Goal: Check status: Check status

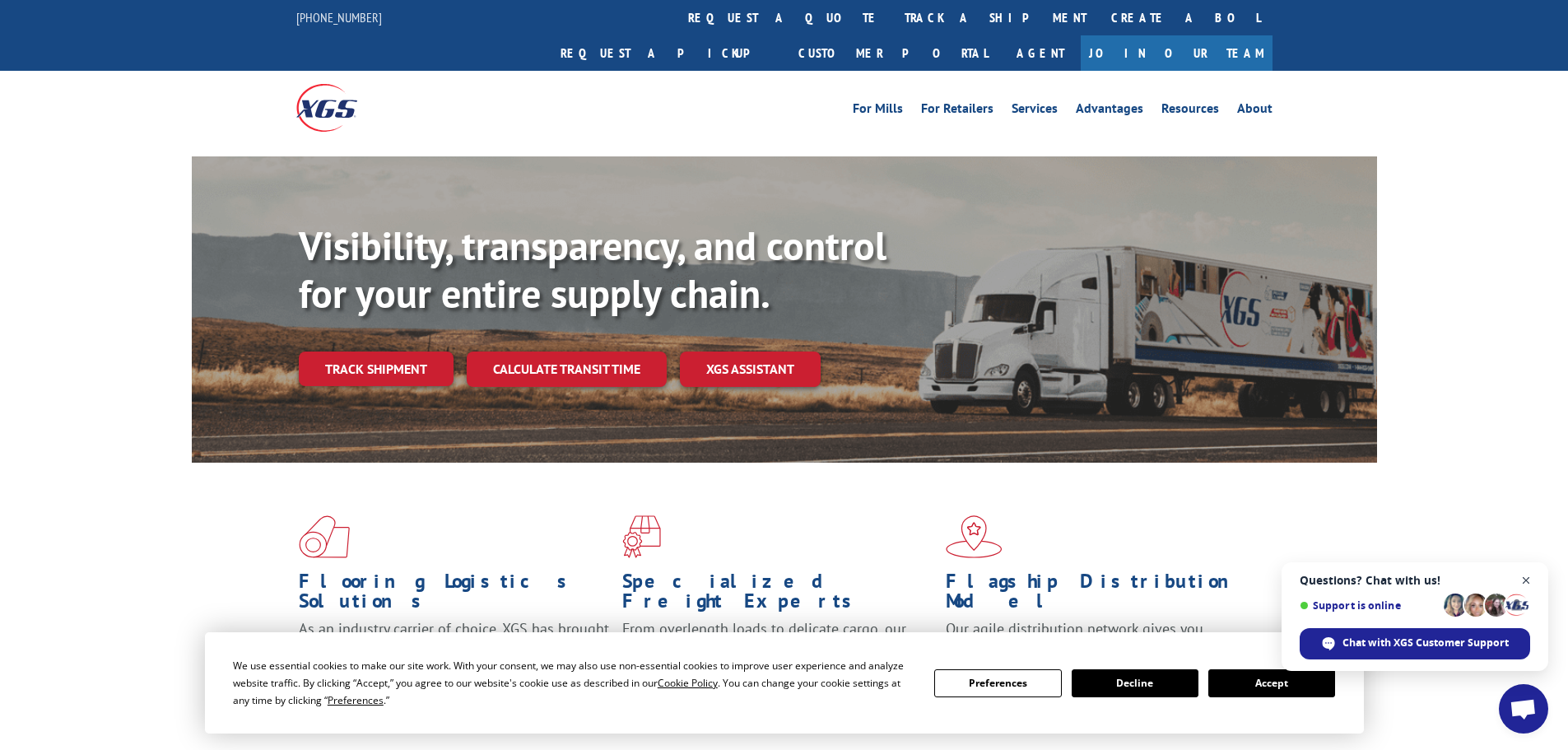
click at [1526, 580] on span "Close chat" at bounding box center [1527, 581] width 20 height 20
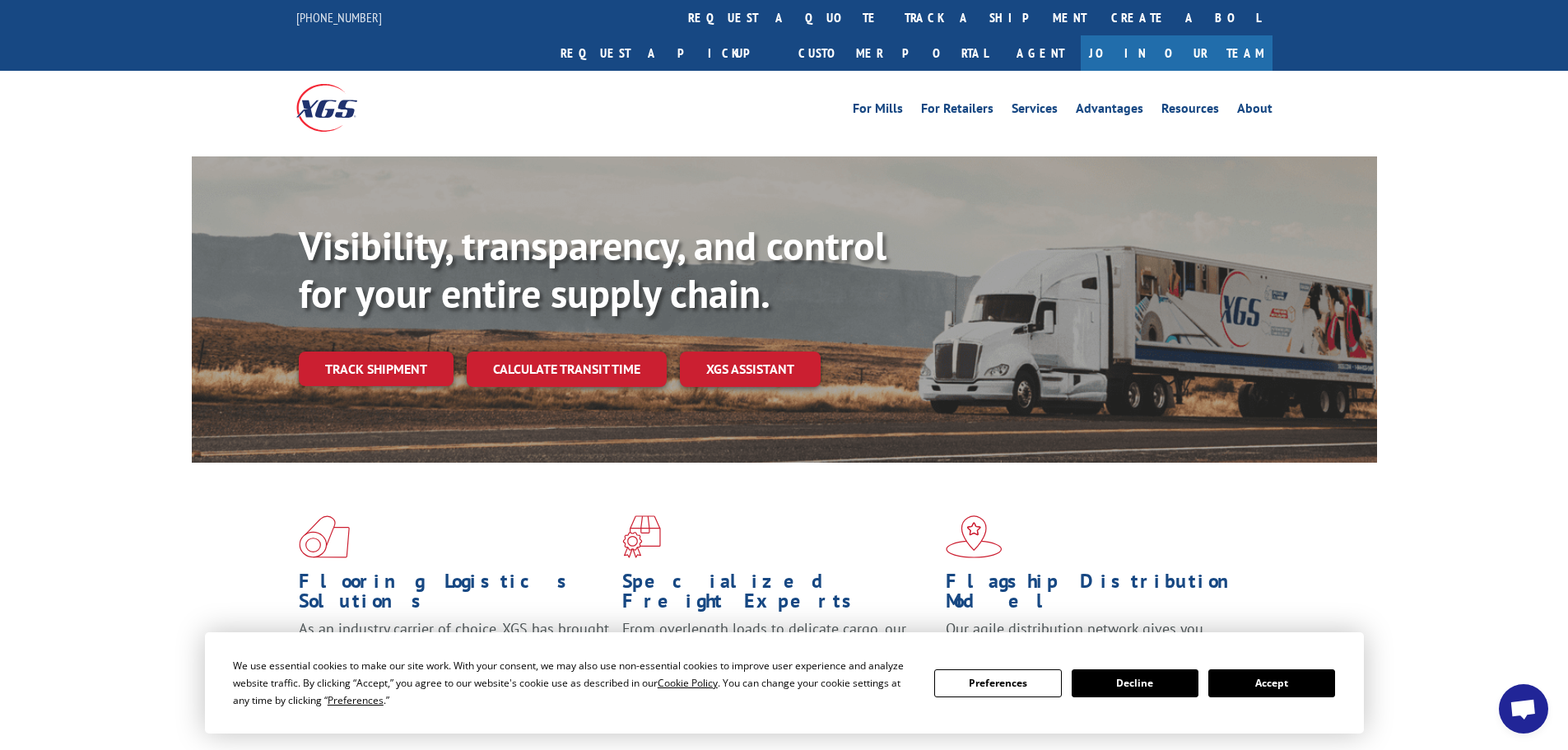
click at [1292, 687] on button "Accept" at bounding box center [1272, 683] width 127 height 28
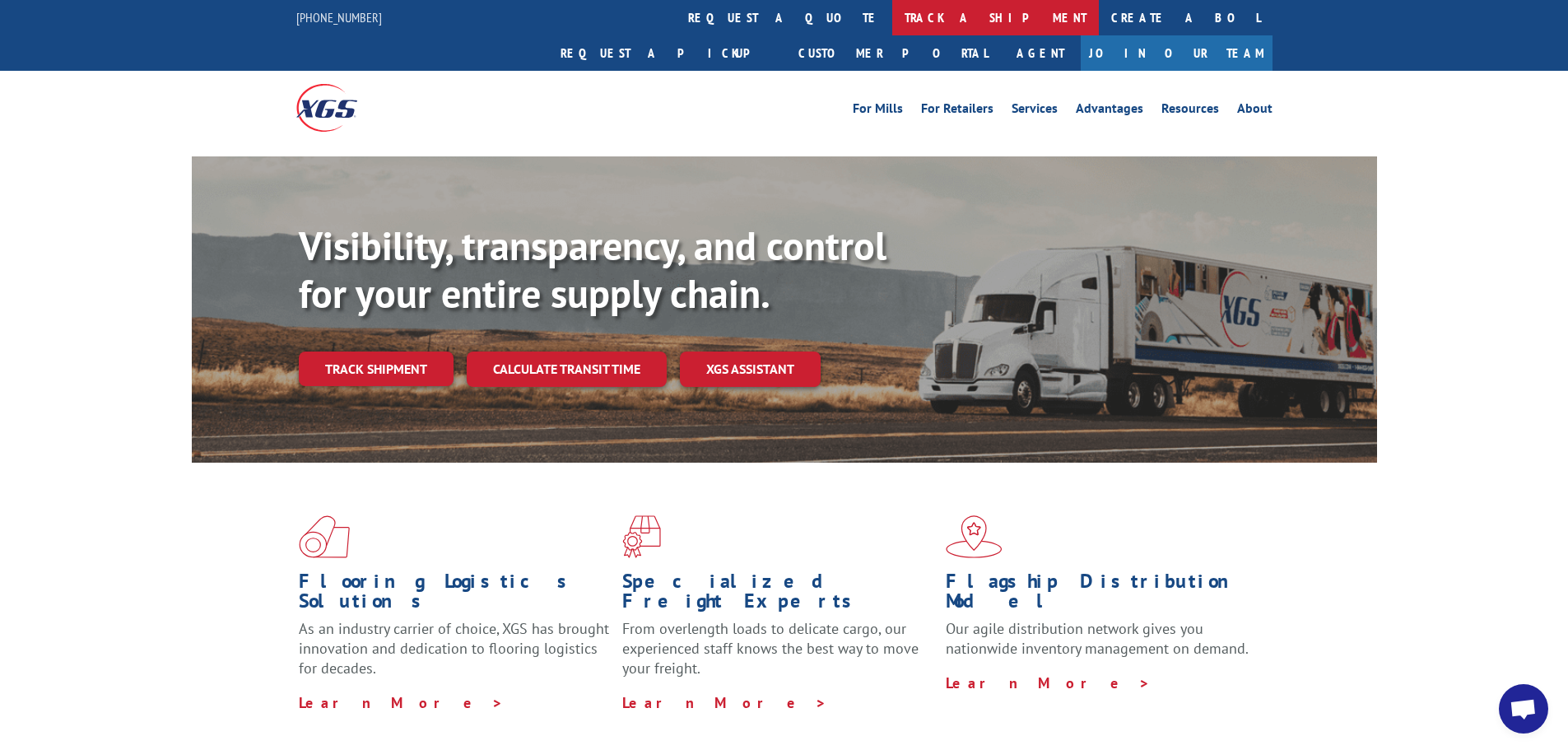
click at [892, 12] on link "track a shipment" at bounding box center [995, 17] width 207 height 36
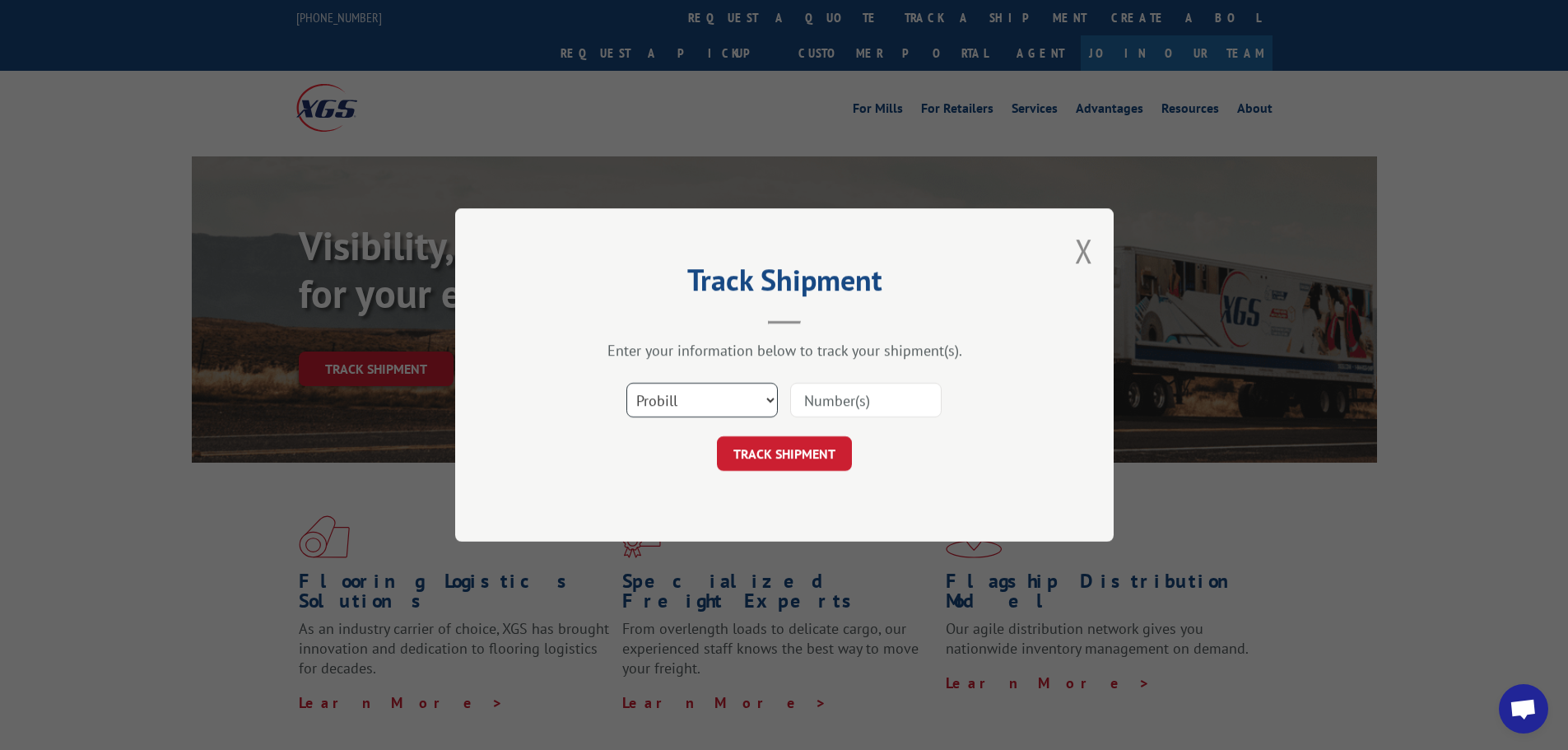
click at [765, 403] on select "Select category... Probill BOL PO" at bounding box center [702, 400] width 152 height 35
select select "po"
click at [627, 382] on select "Select category... Probill BOL PO" at bounding box center [702, 400] width 152 height 35
click at [822, 403] on input at bounding box center [866, 400] width 152 height 35
click at [847, 401] on input at bounding box center [866, 400] width 152 height 35
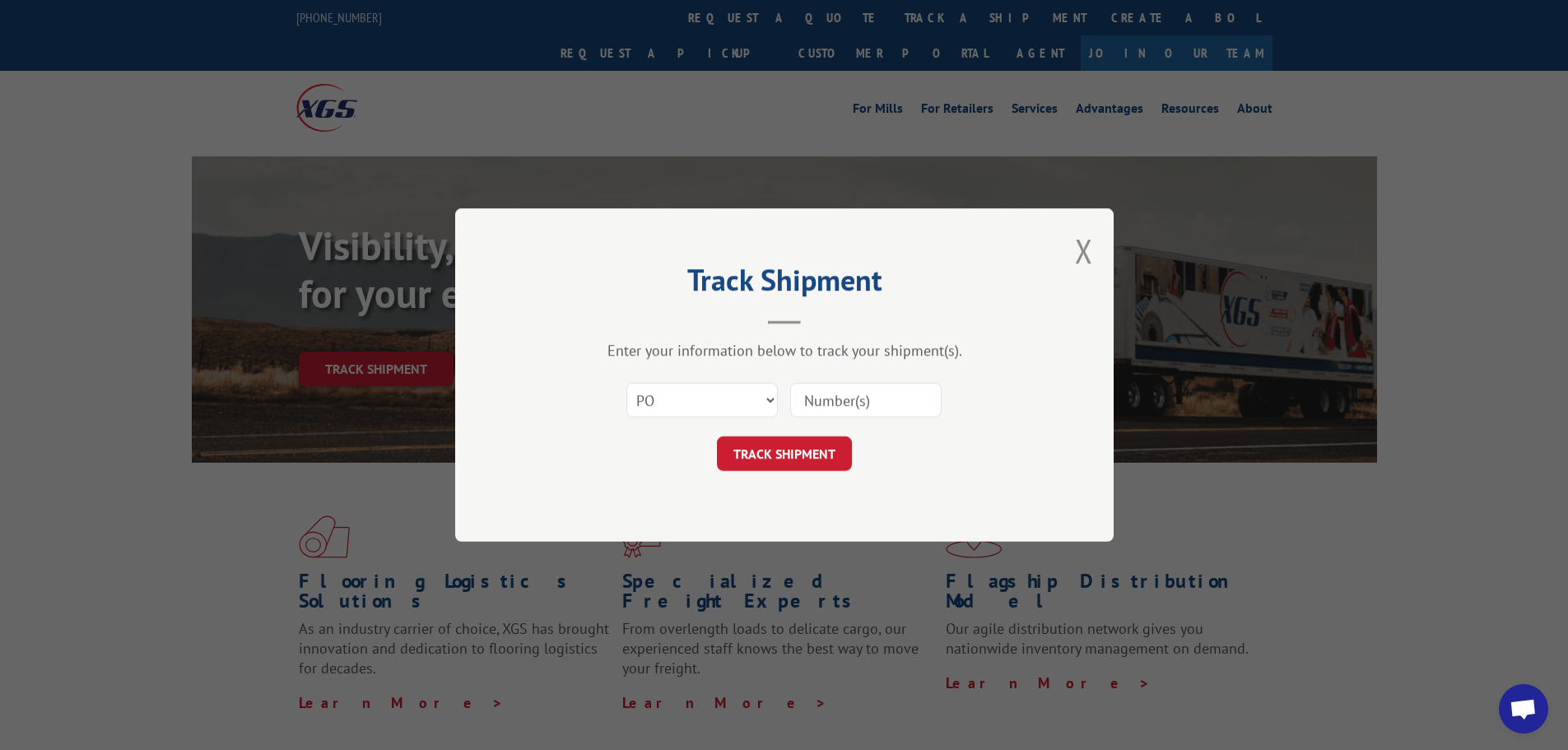
paste input "26536746"
type input "26536746"
click at [789, 457] on button "TRACK SHIPMENT" at bounding box center [784, 454] width 135 height 35
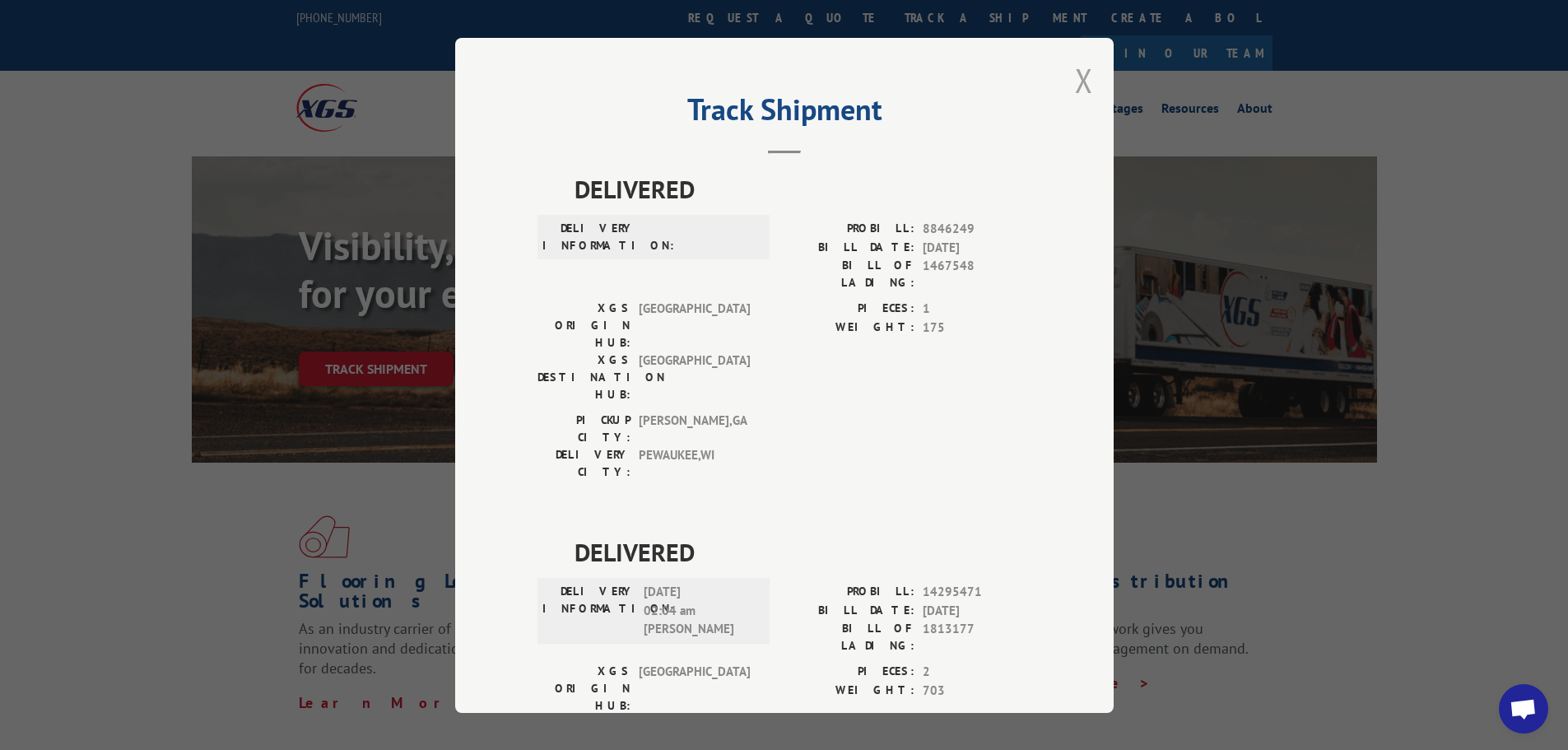
click at [1081, 87] on button "Close modal" at bounding box center [1085, 80] width 18 height 43
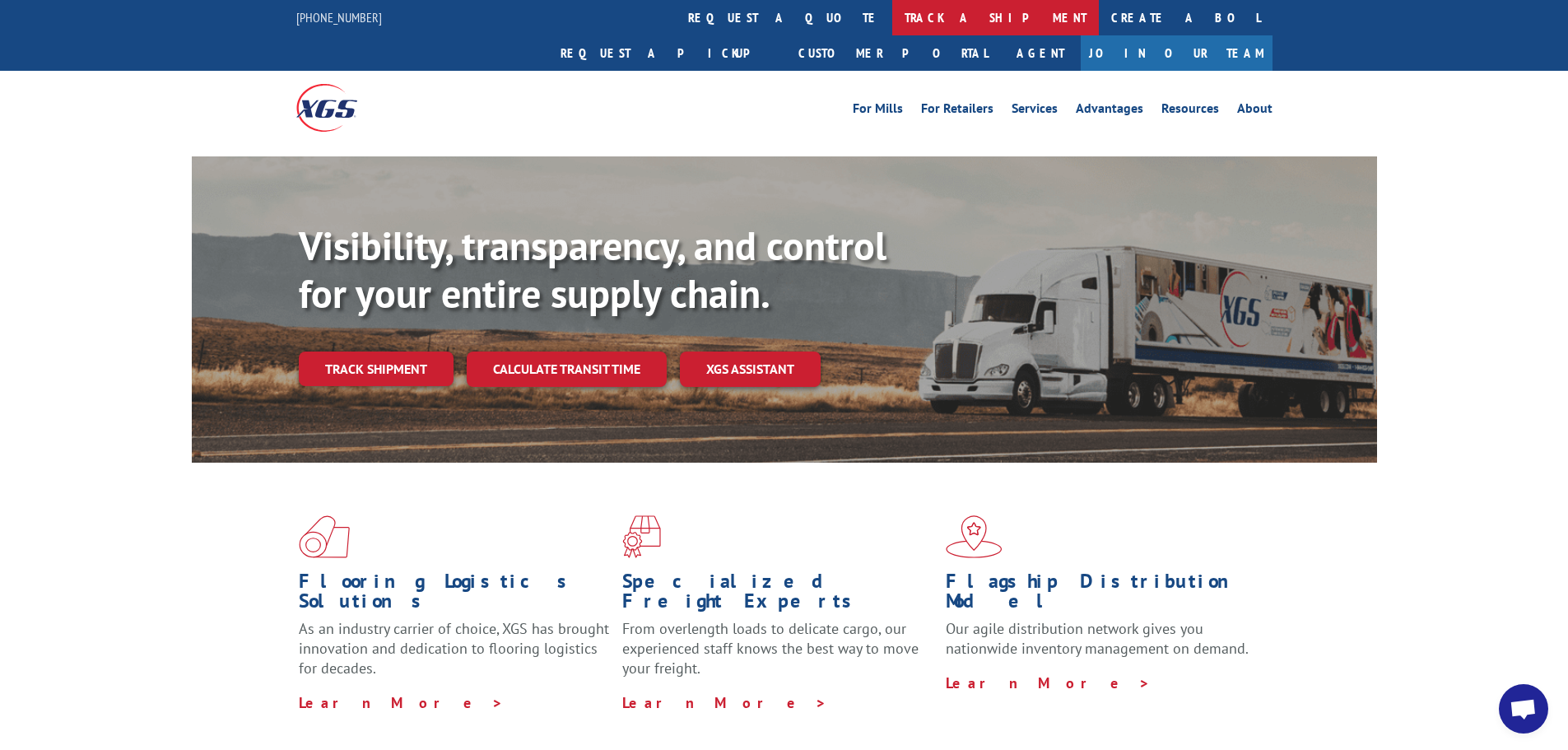
click at [892, 22] on link "track a shipment" at bounding box center [995, 17] width 207 height 36
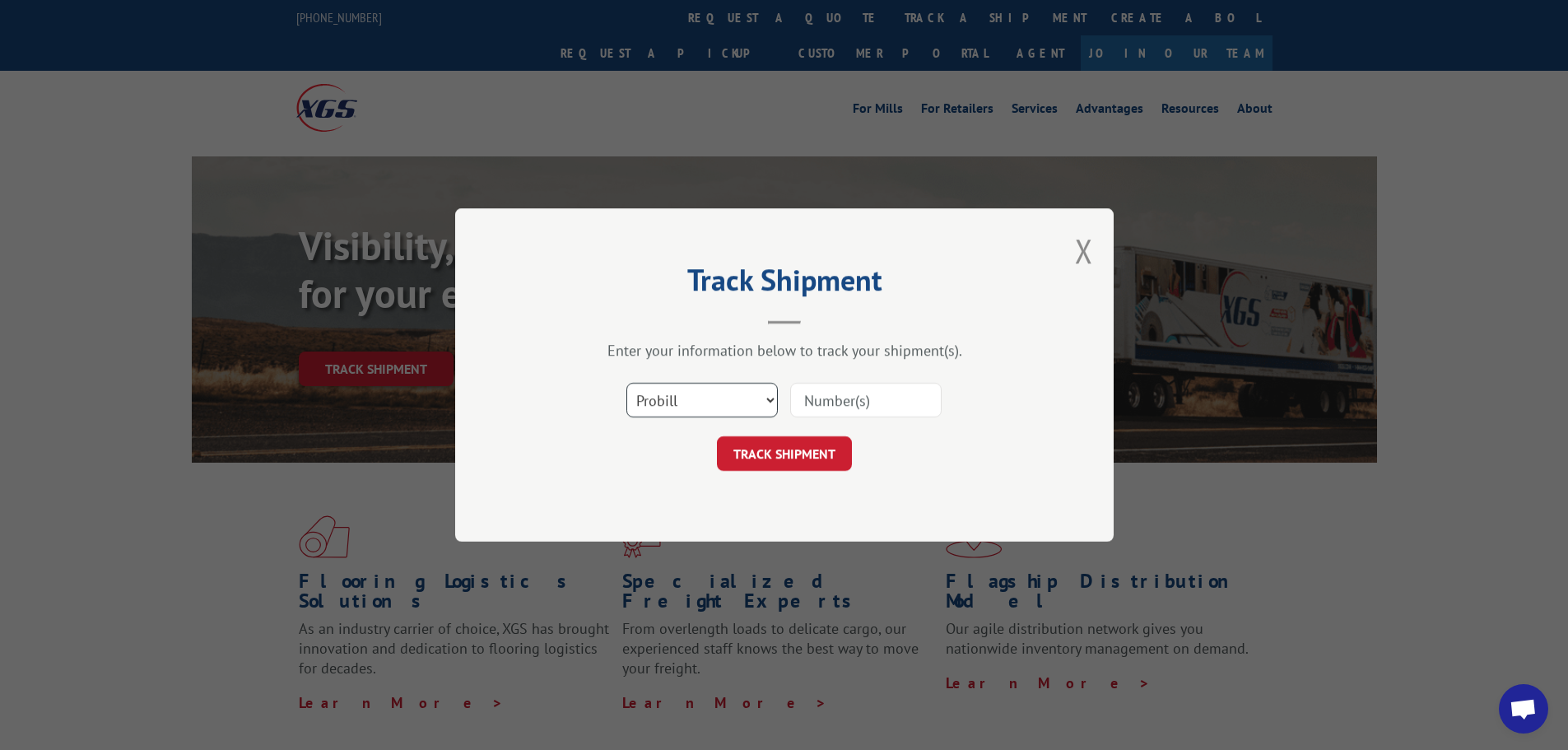
click at [767, 406] on select "Select category... Probill BOL PO" at bounding box center [702, 400] width 152 height 35
click at [840, 405] on input at bounding box center [866, 400] width 152 height 35
type input "15339844"
click at [717, 437] on button "TRACK SHIPMENT" at bounding box center [784, 454] width 135 height 35
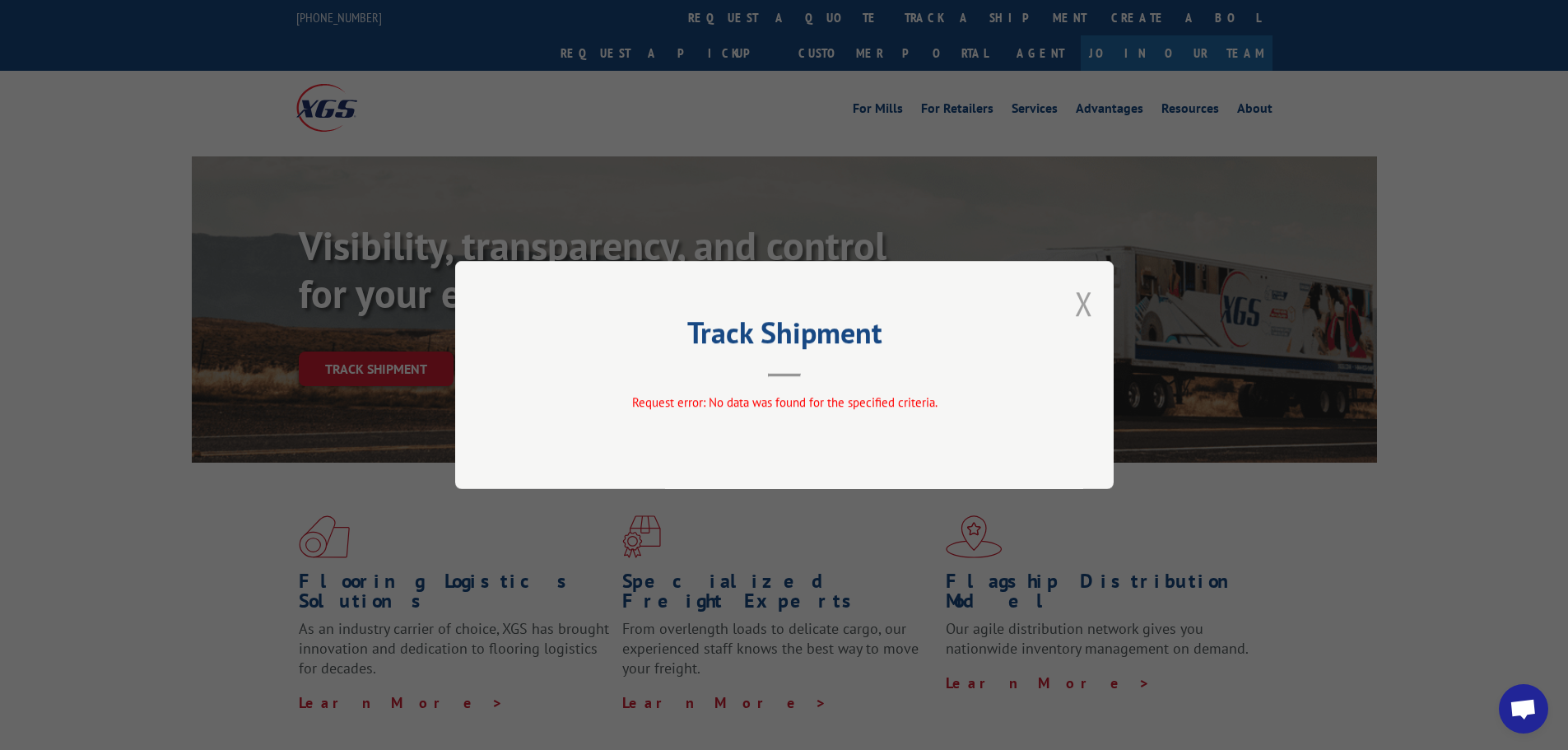
click at [1086, 301] on button "Close modal" at bounding box center [1085, 302] width 18 height 43
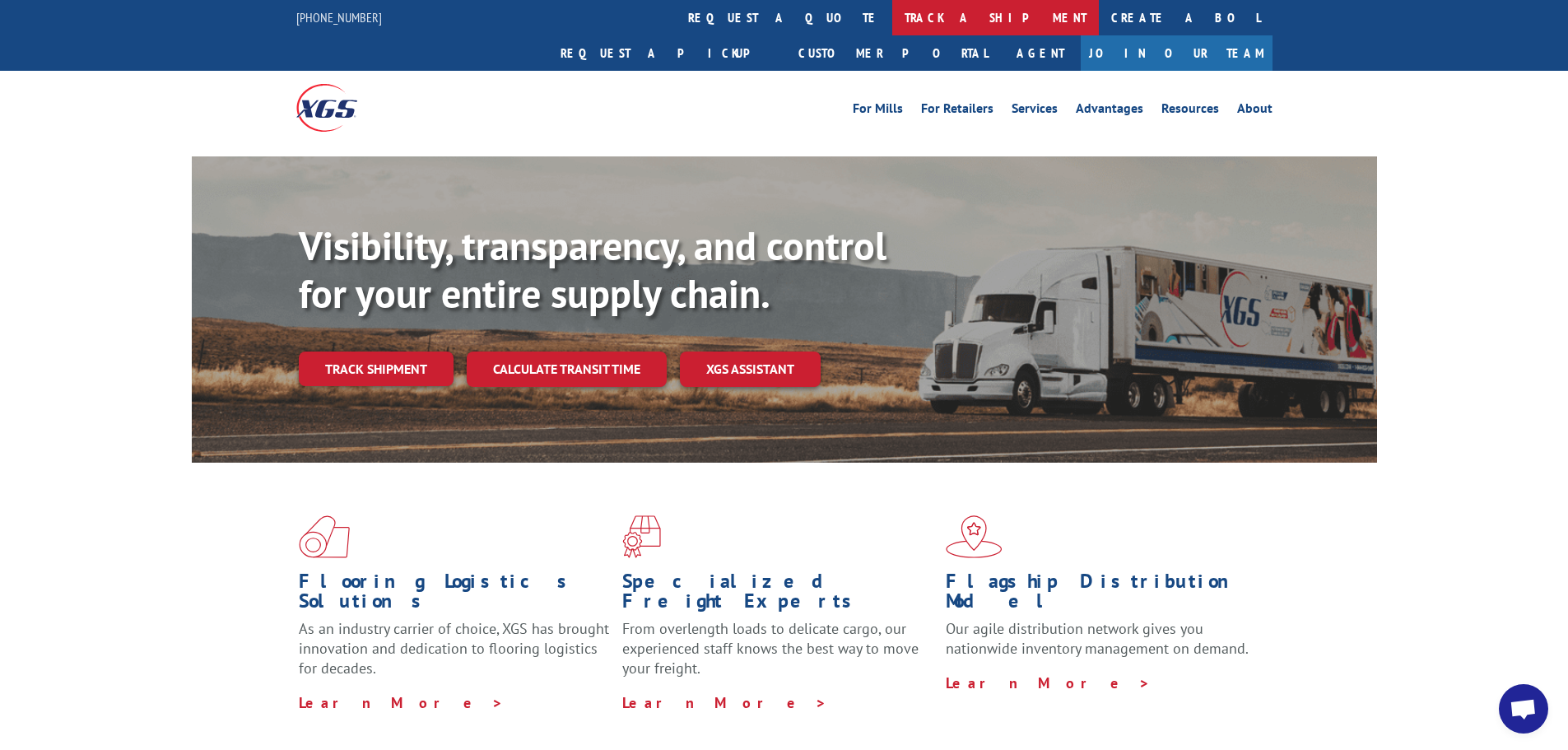
click at [892, 9] on link "track a shipment" at bounding box center [995, 17] width 207 height 36
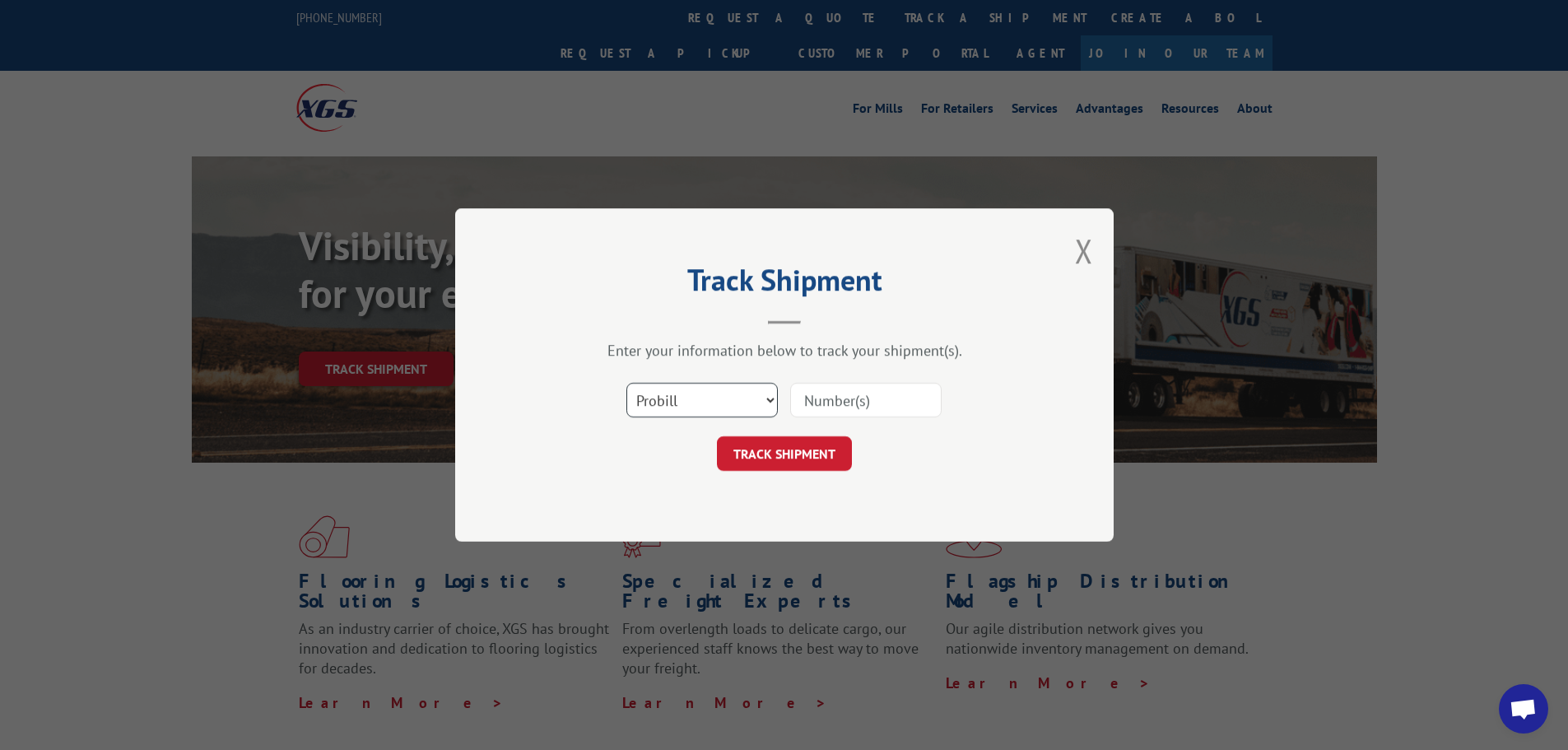
click at [756, 397] on select "Select category... Probill BOL PO" at bounding box center [702, 400] width 152 height 35
select select "bol"
click at [627, 382] on select "Select category... Probill BOL PO" at bounding box center [702, 400] width 152 height 35
click at [866, 405] on input at bounding box center [866, 400] width 152 height 35
type input "15339844"
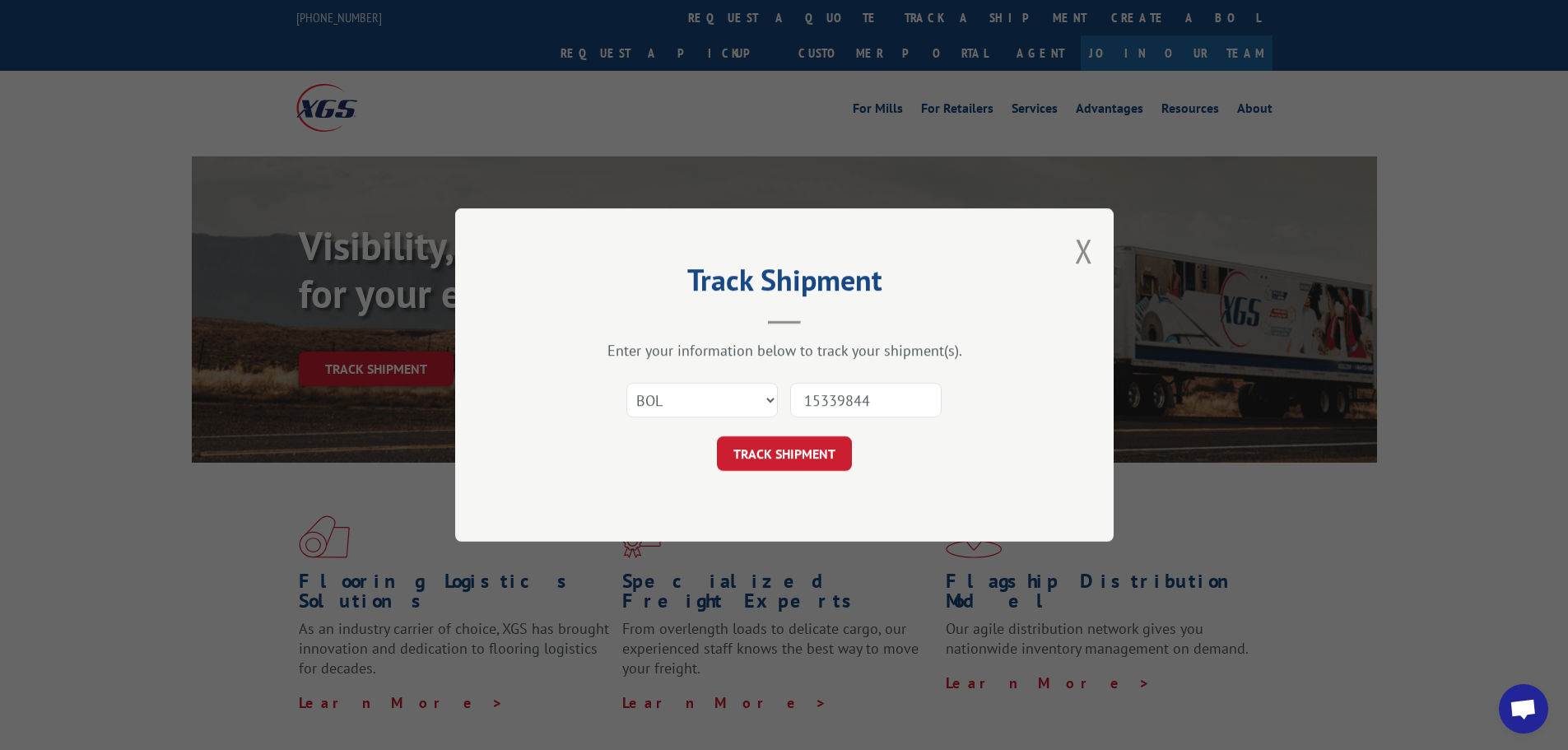
click button "TRACK SHIPMENT" at bounding box center [784, 454] width 135 height 35
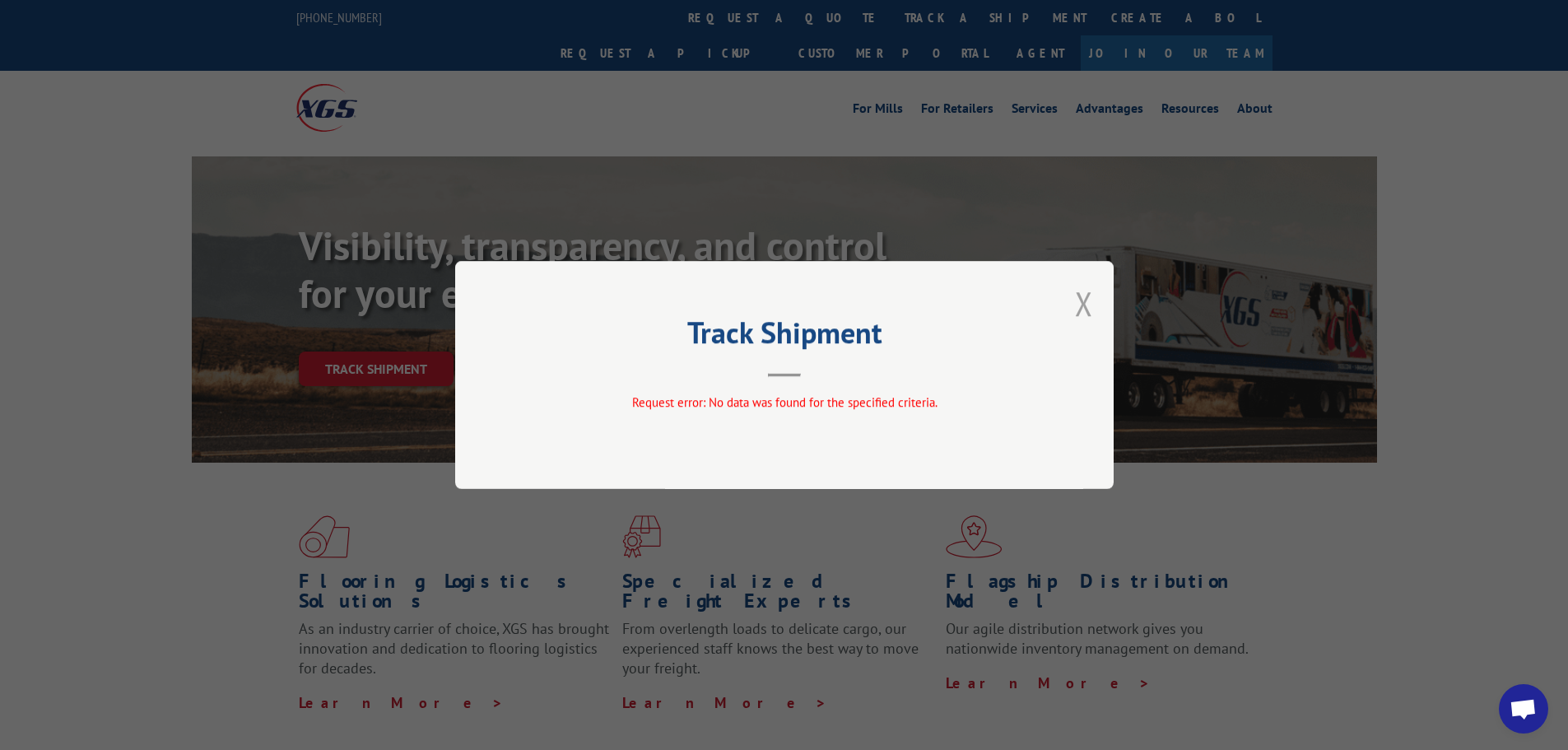
click at [1083, 305] on button "Close modal" at bounding box center [1085, 302] width 18 height 43
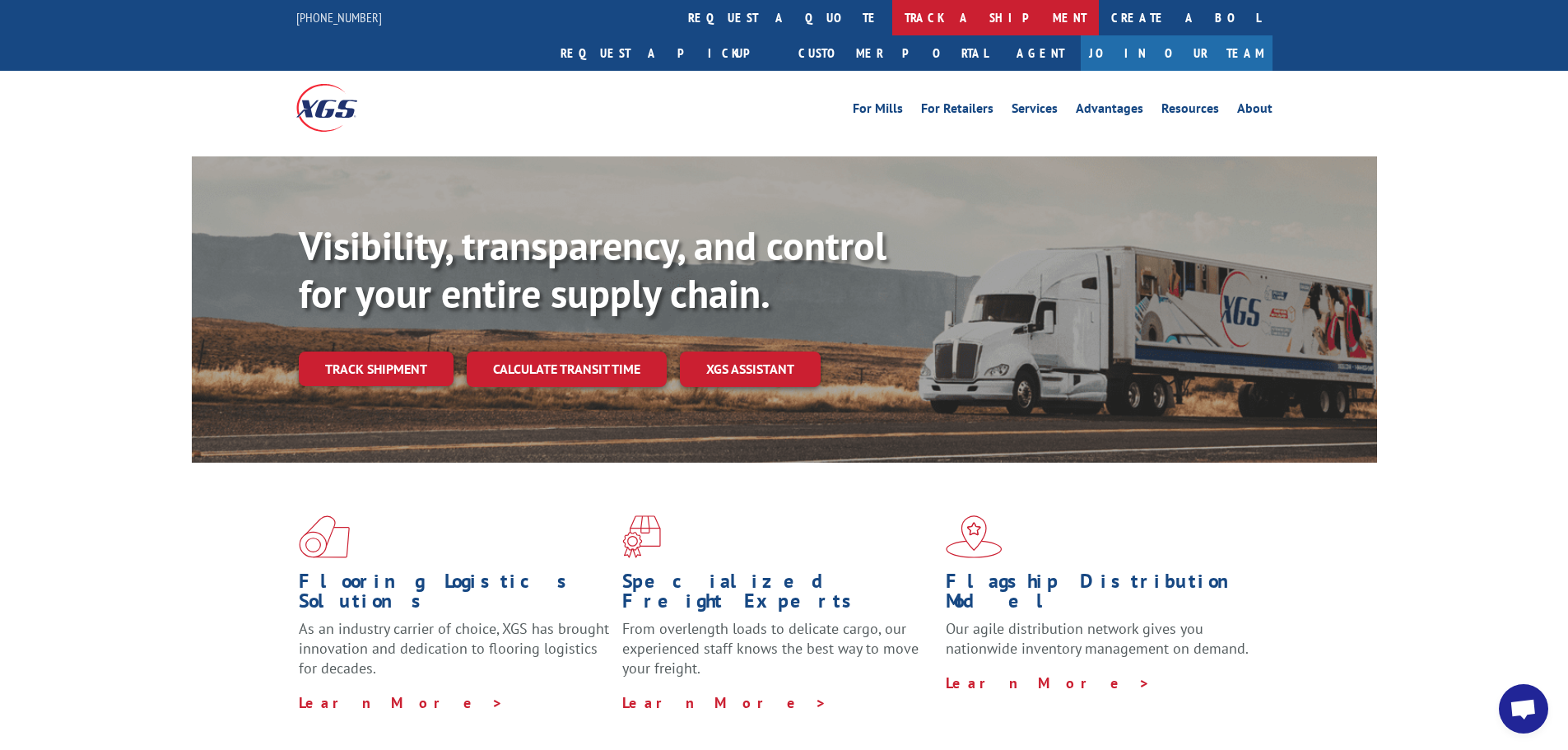
click at [892, 16] on link "track a shipment" at bounding box center [995, 17] width 207 height 36
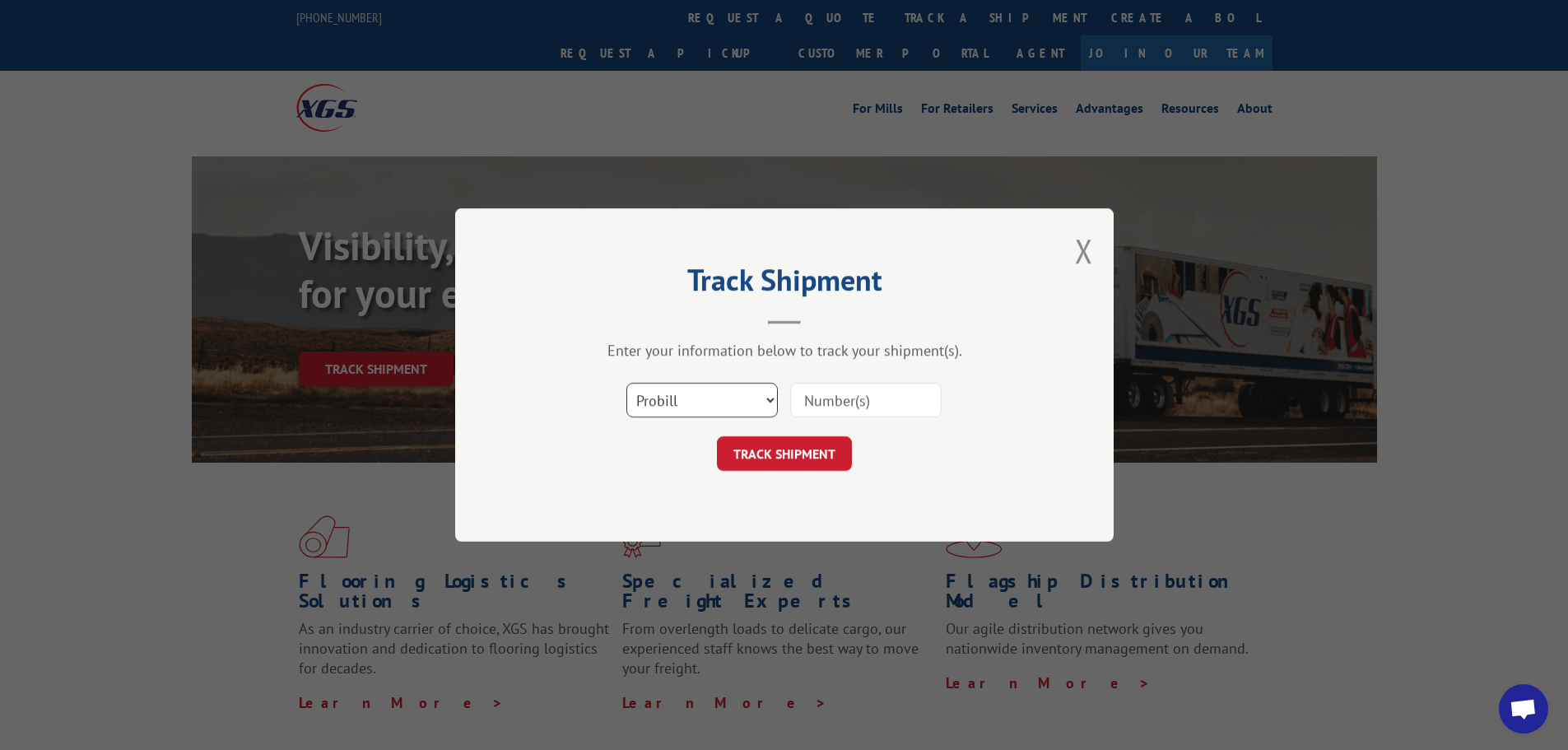
click at [754, 403] on select "Select category... Probill BOL PO" at bounding box center [702, 400] width 152 height 35
select select "po"
click at [627, 382] on select "Select category... Probill BOL PO" at bounding box center [702, 400] width 152 height 35
click at [854, 407] on input at bounding box center [866, 400] width 152 height 35
type input "15339844"
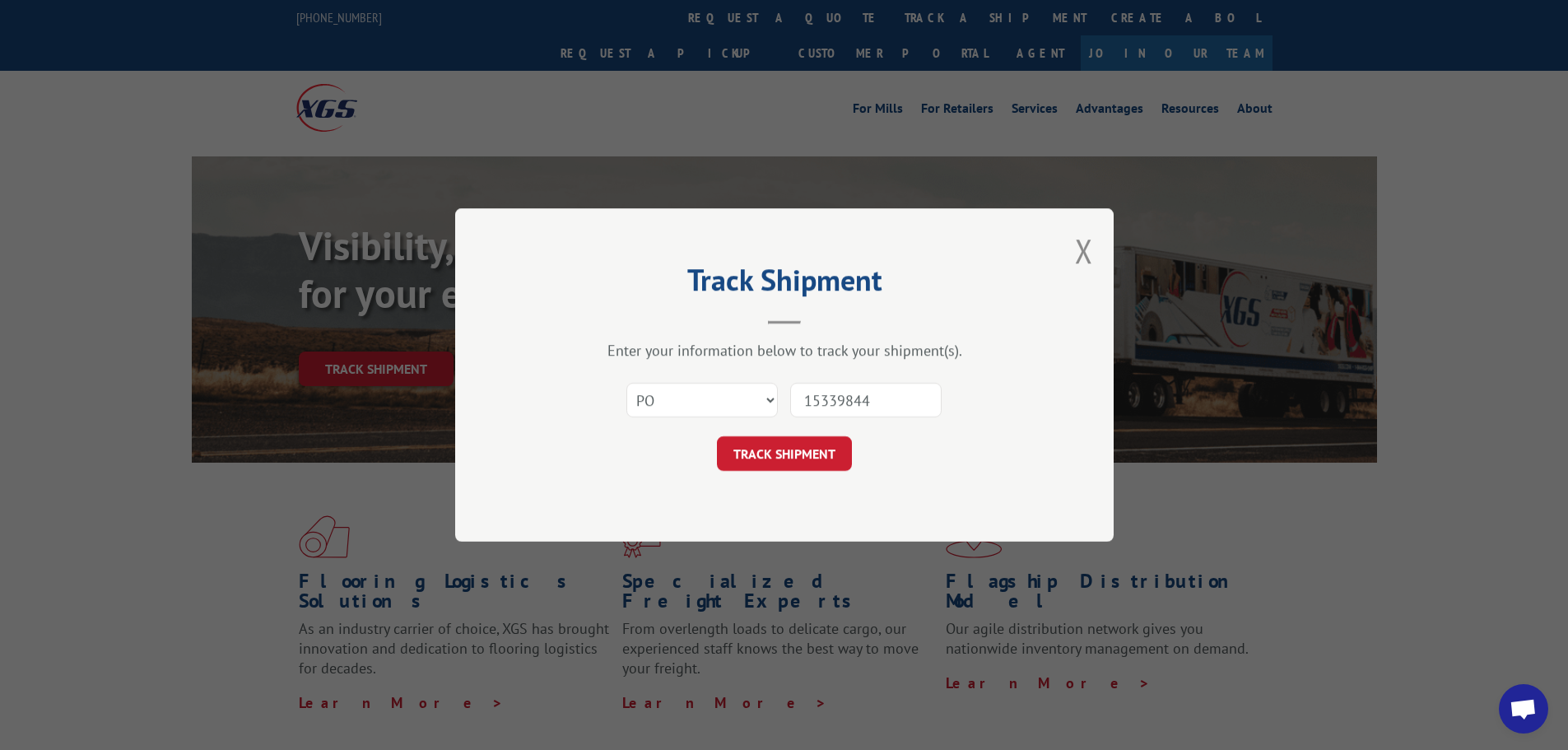
click at [717, 437] on button "TRACK SHIPMENT" at bounding box center [784, 454] width 135 height 35
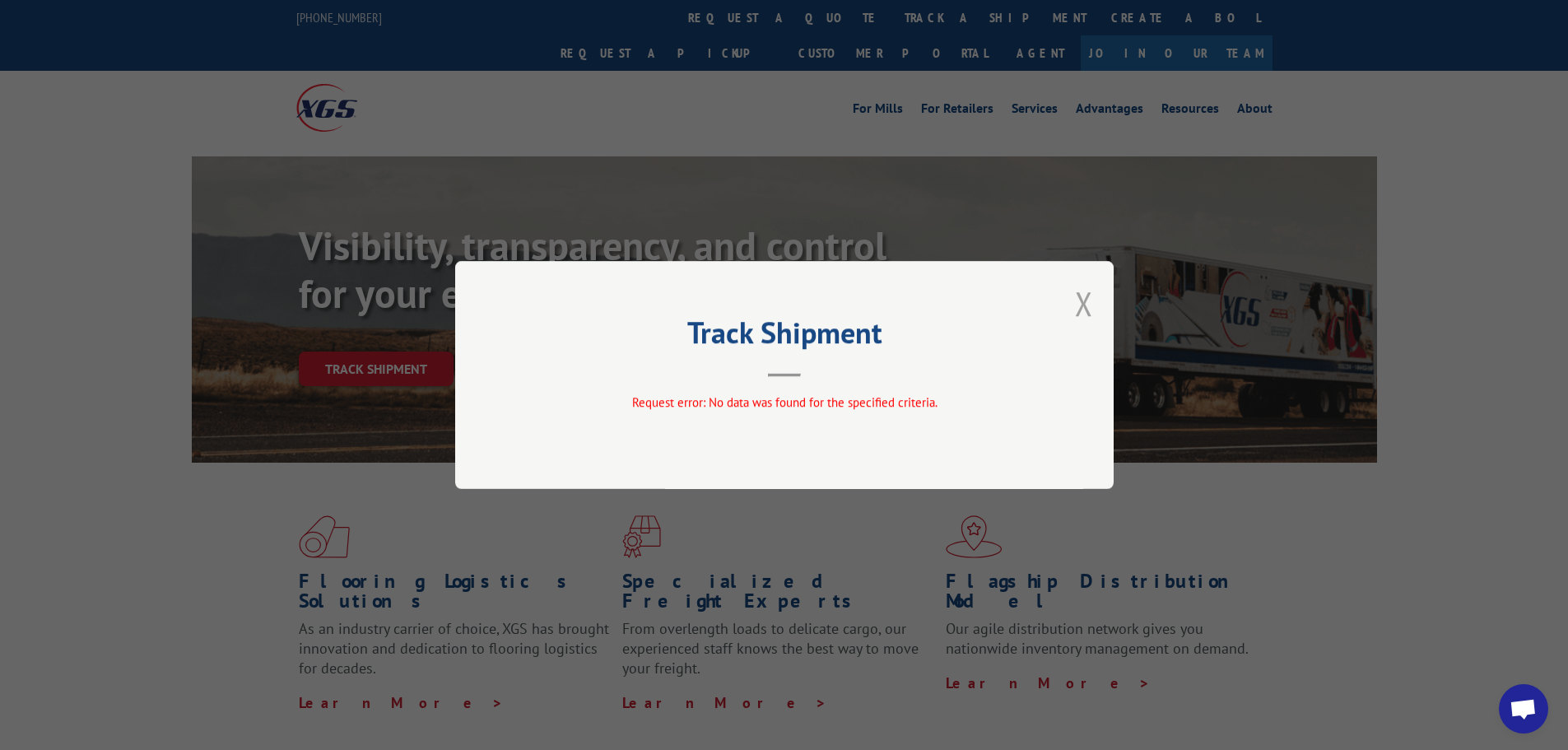
click at [1083, 306] on button "Close modal" at bounding box center [1085, 302] width 18 height 43
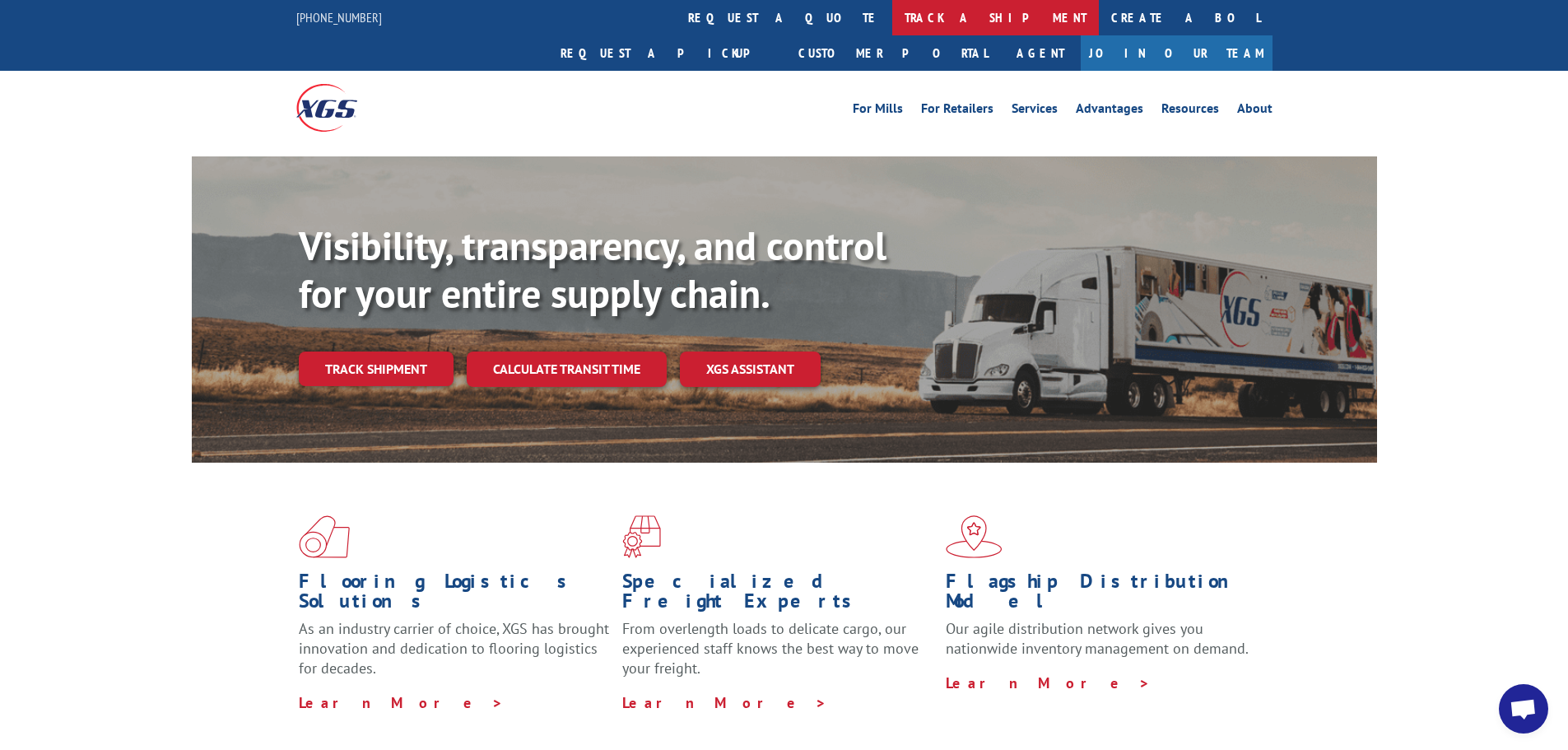
click at [892, 15] on link "track a shipment" at bounding box center [995, 17] width 207 height 36
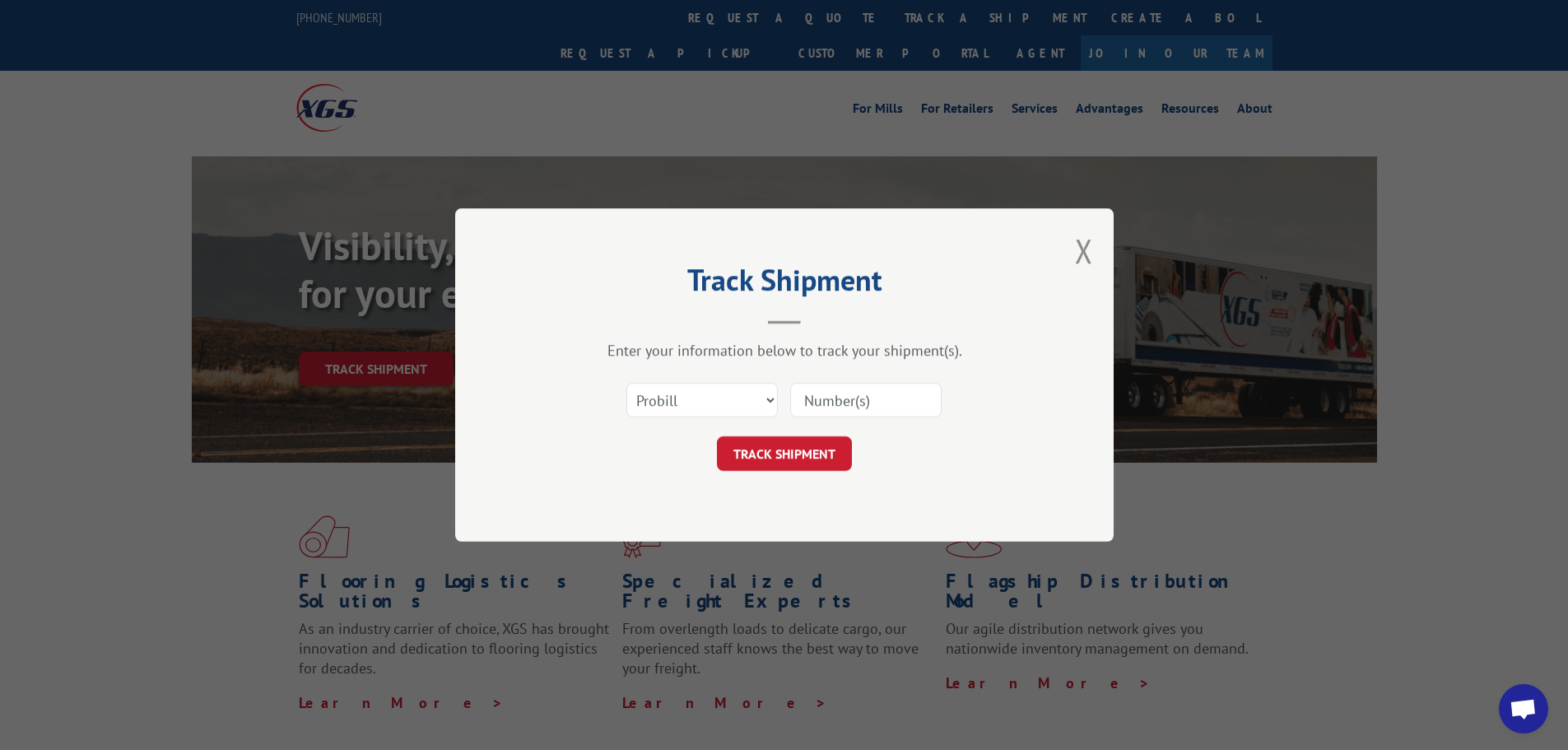
paste input "26536746"
type input "26536746"
click at [794, 475] on div "Track Shipment Enter your information below to track your shipment(s). Select c…" at bounding box center [784, 375] width 658 height 334
click at [793, 455] on button "TRACK SHIPMENT" at bounding box center [784, 454] width 135 height 35
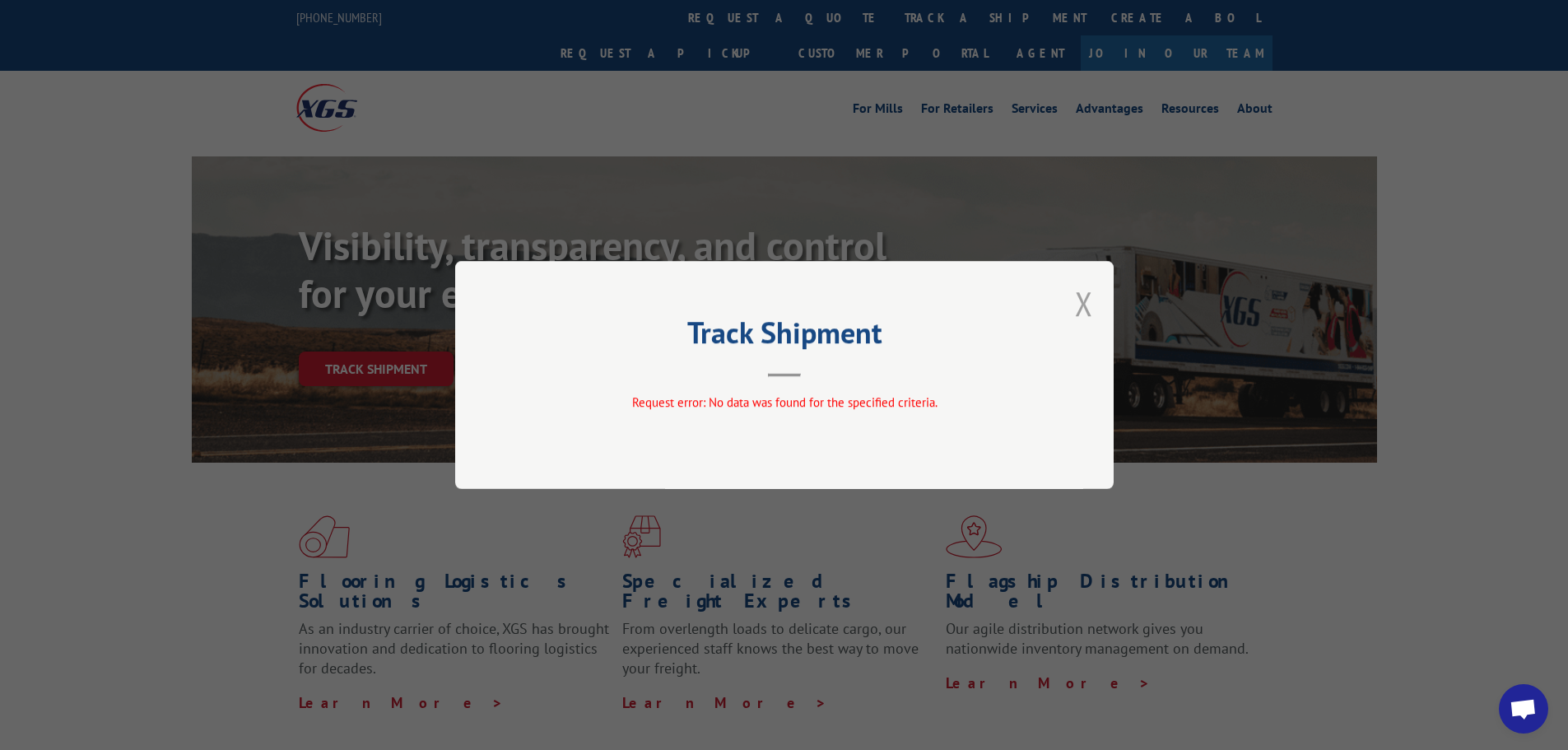
click at [1084, 305] on button "Close modal" at bounding box center [1085, 302] width 18 height 43
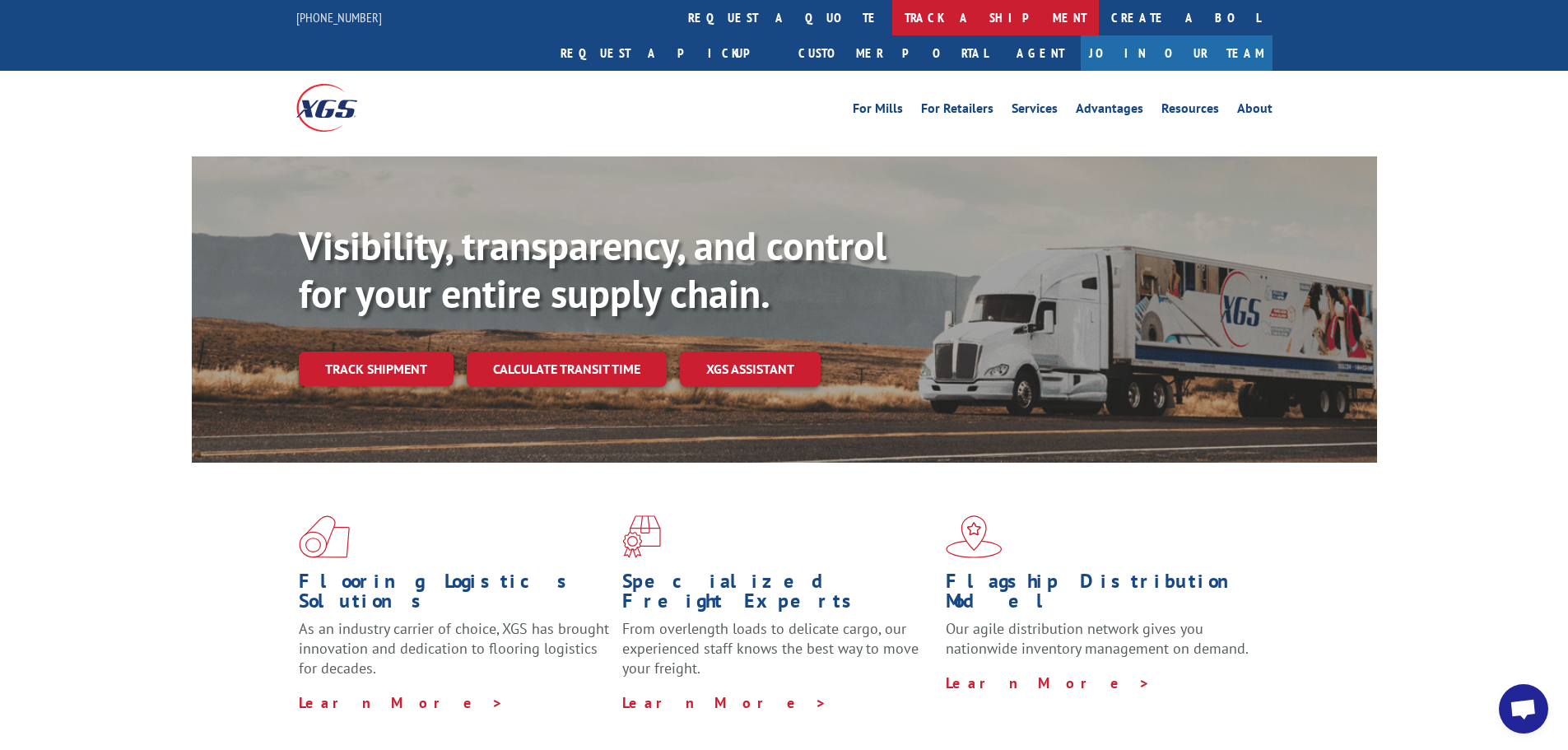
click at [892, 3] on link "track a shipment" at bounding box center [995, 17] width 207 height 36
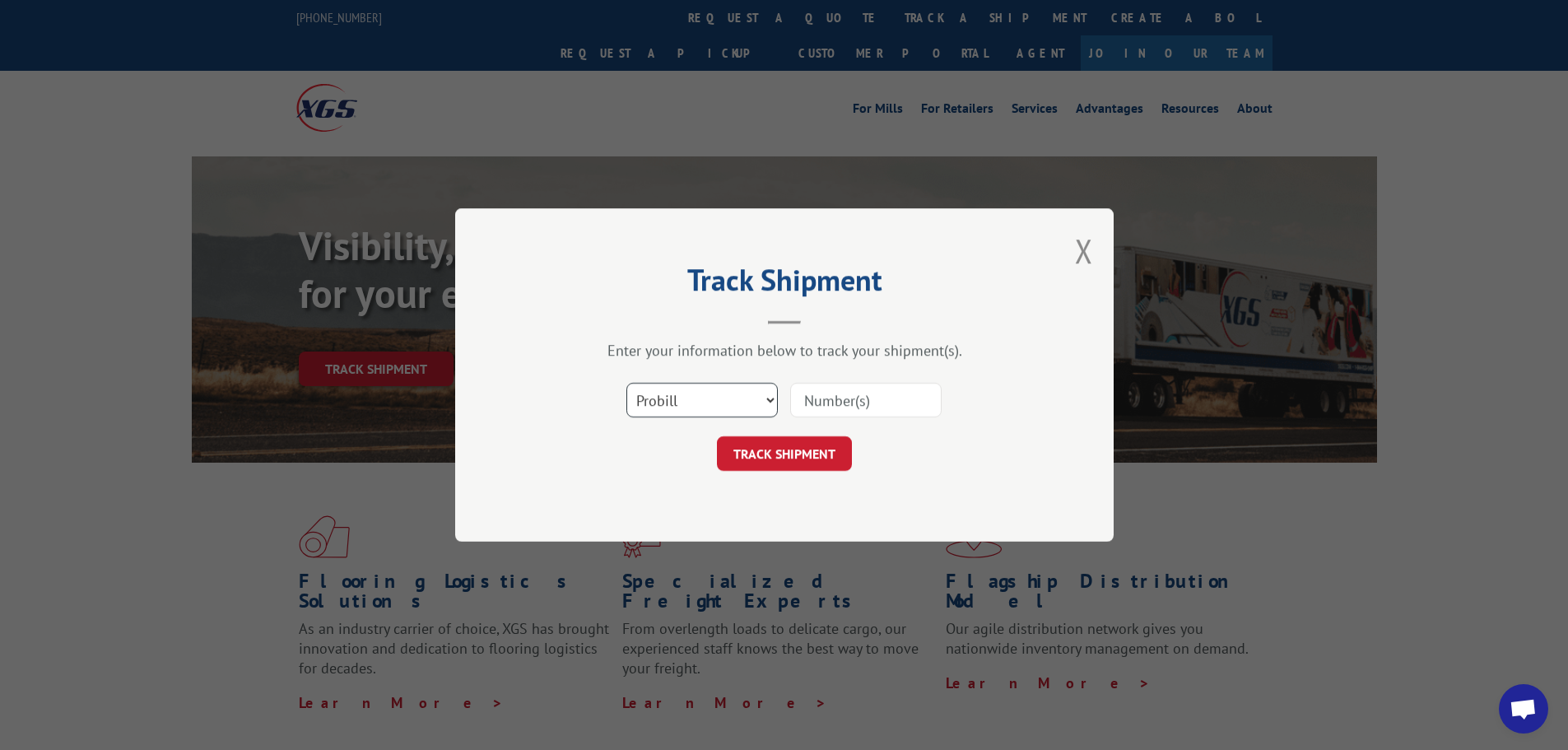
drag, startPoint x: 768, startPoint y: 403, endPoint x: 762, endPoint y: 413, distance: 11.7
click at [762, 413] on select "Select category... Probill BOL PO" at bounding box center [702, 400] width 152 height 35
select select "bol"
click at [627, 382] on select "Select category... Probill BOL PO" at bounding box center [702, 400] width 152 height 35
click at [859, 396] on input at bounding box center [866, 400] width 152 height 35
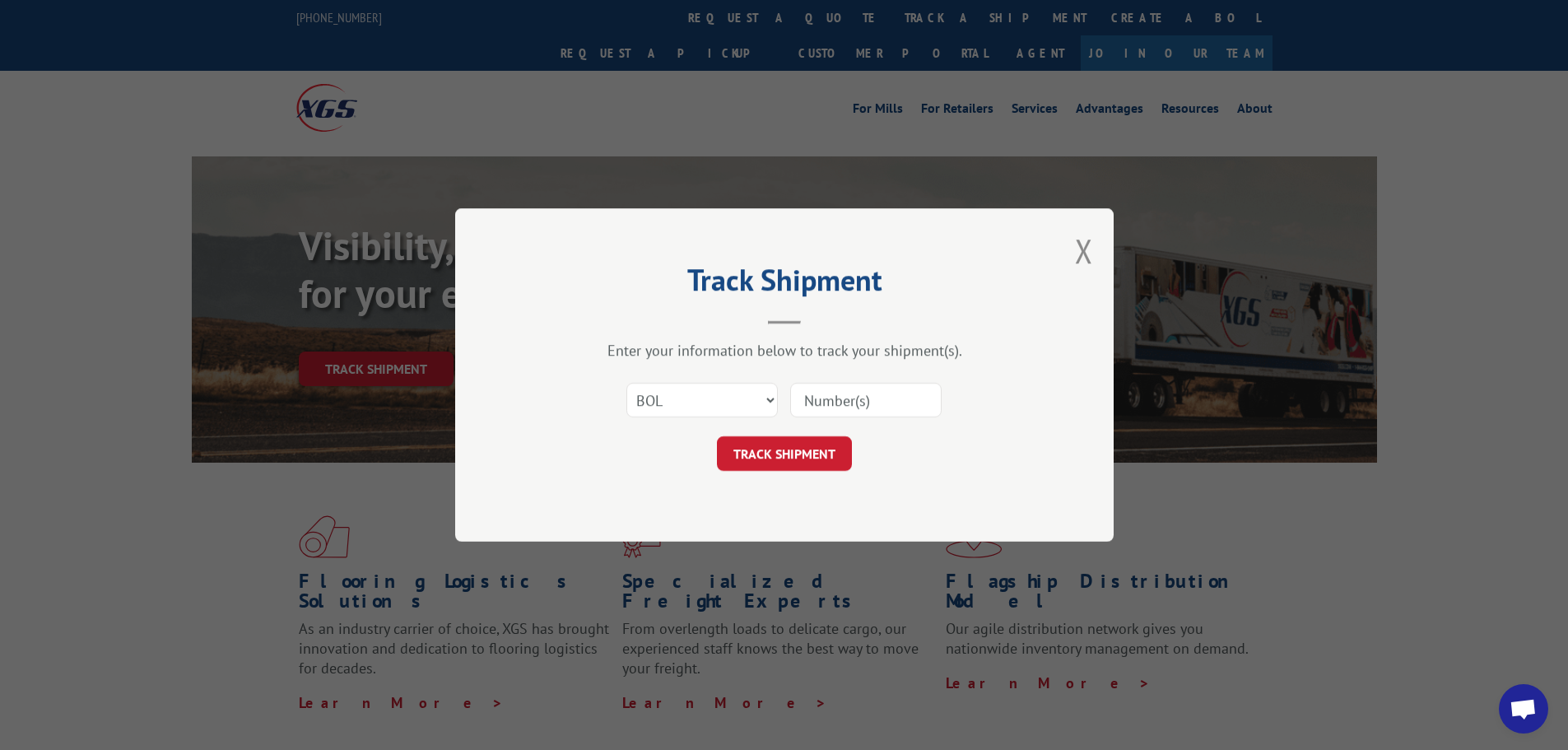
paste input "26536746"
type input "26536746"
click at [808, 450] on button "TRACK SHIPMENT" at bounding box center [784, 454] width 135 height 35
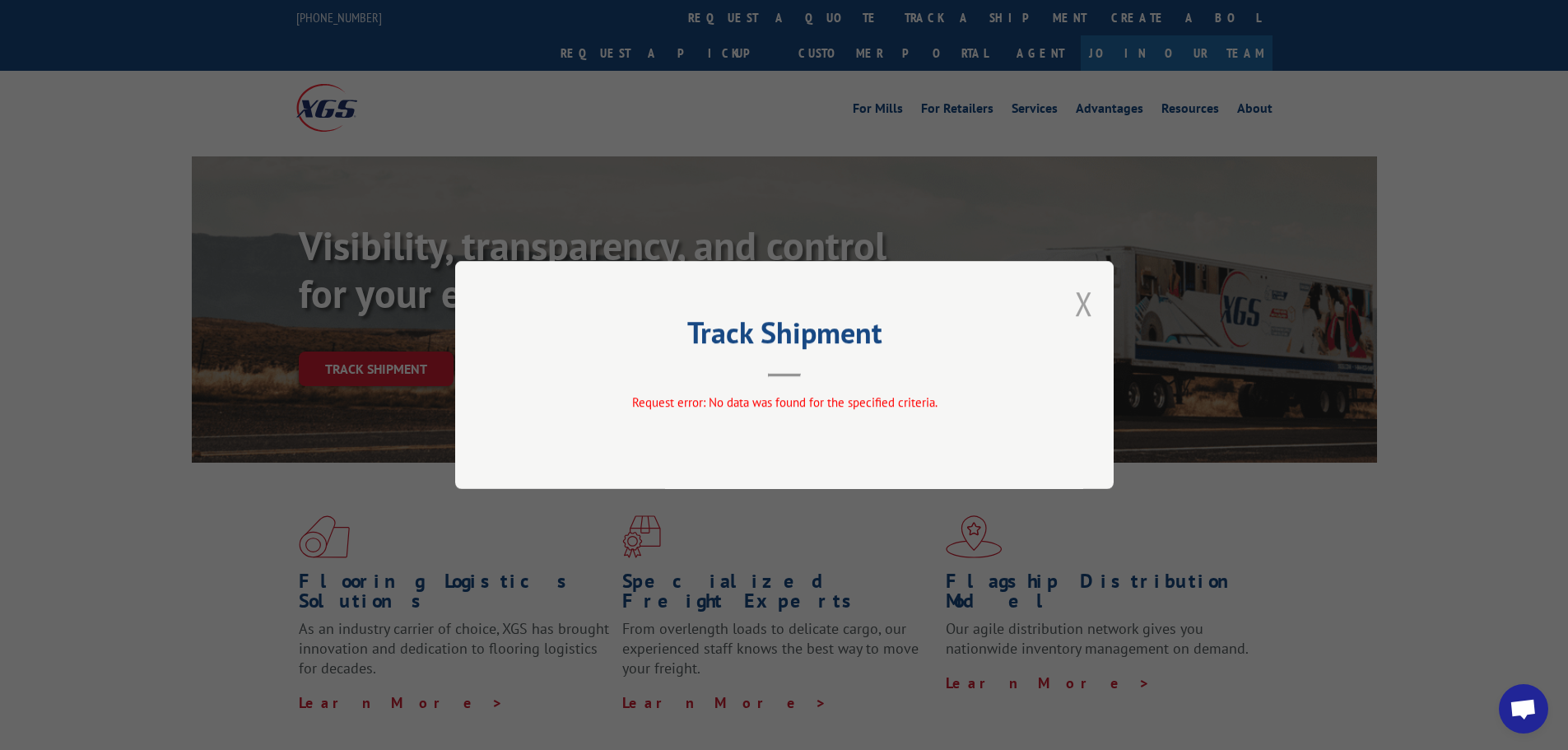
click at [1085, 319] on button "Close modal" at bounding box center [1085, 302] width 18 height 43
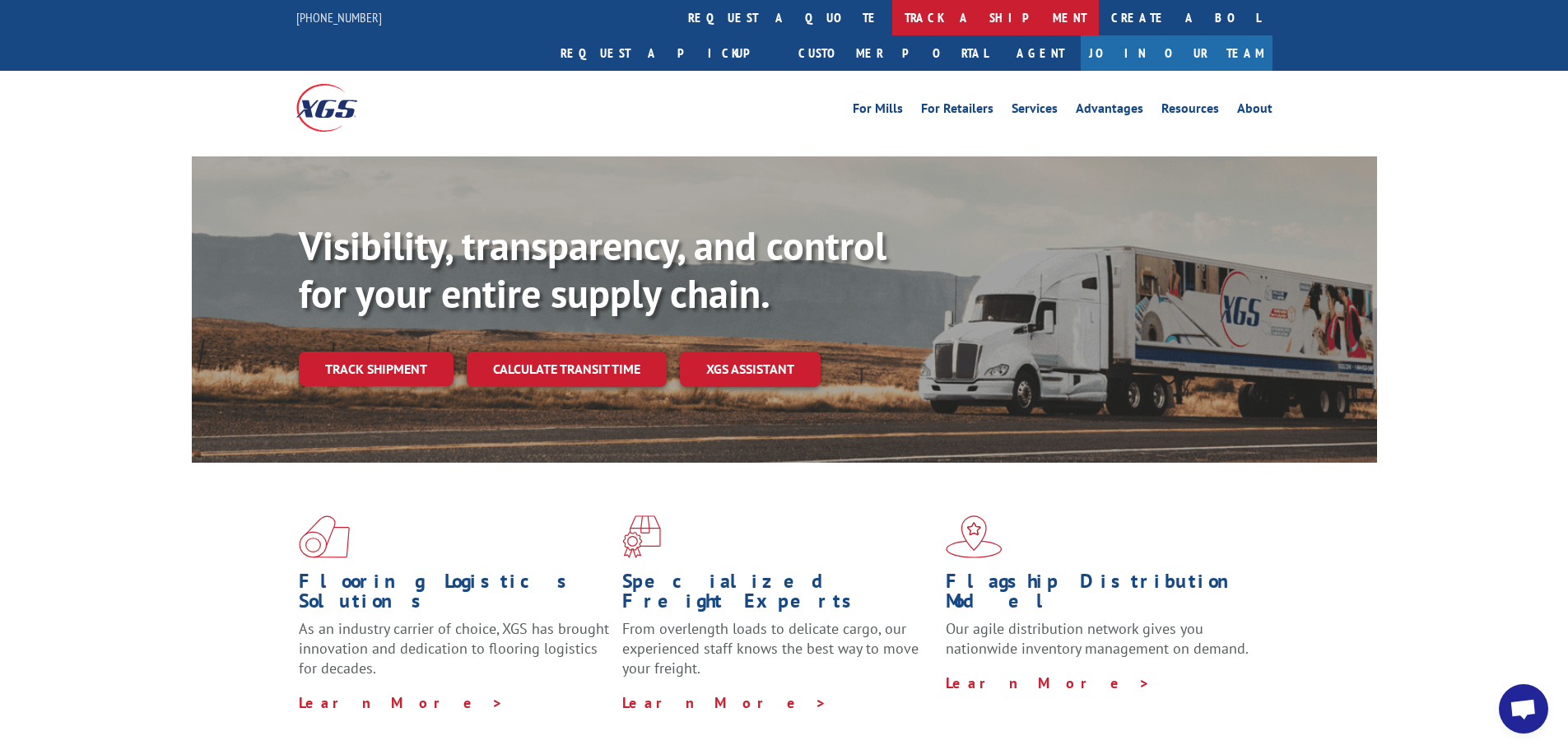
click at [892, 16] on link "track a shipment" at bounding box center [995, 17] width 207 height 36
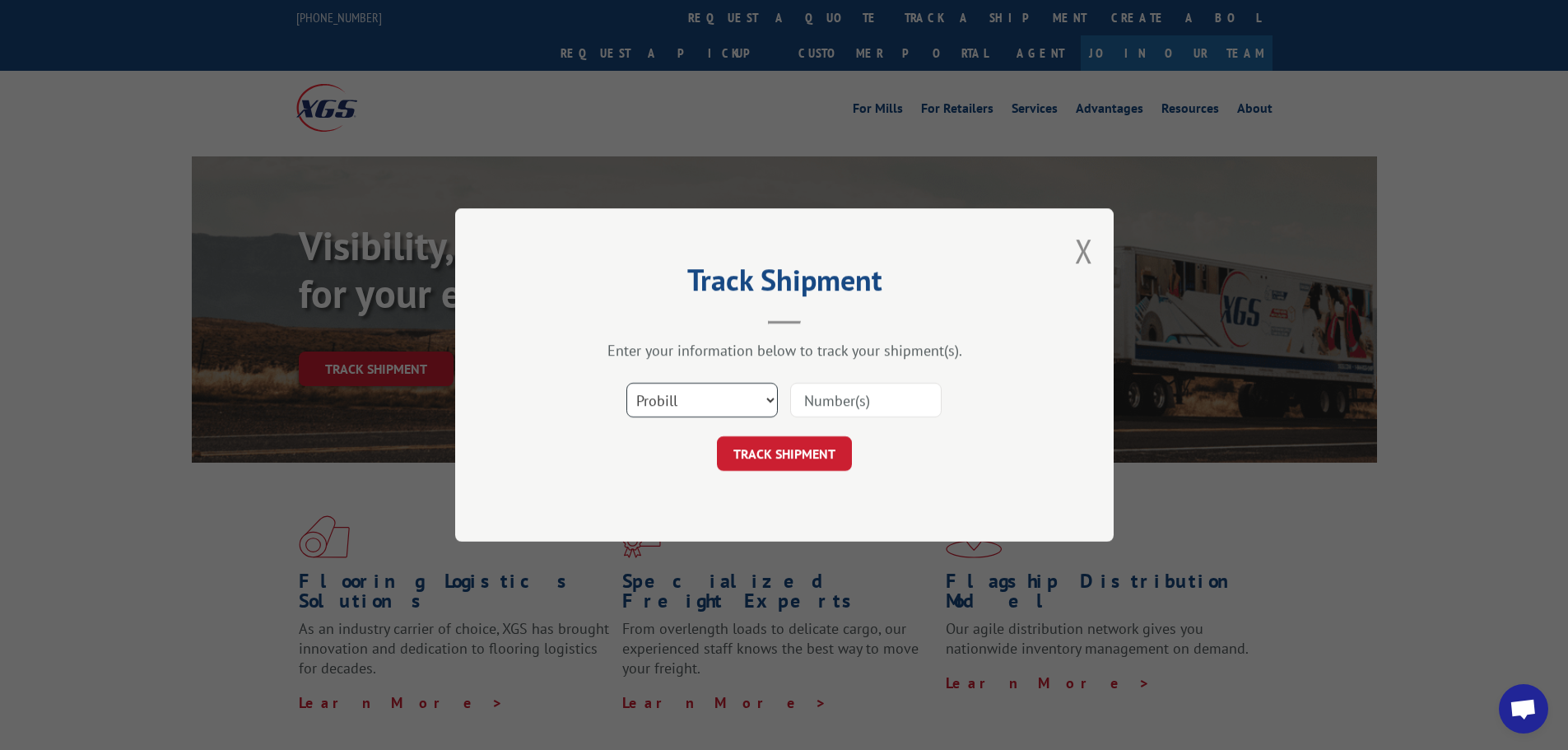
click at [748, 400] on select "Select category... Probill BOL PO" at bounding box center [702, 400] width 152 height 35
select select "po"
click at [627, 382] on select "Select category... Probill BOL PO" at bounding box center [702, 400] width 152 height 35
click at [859, 406] on input at bounding box center [866, 400] width 152 height 35
paste input "26536746"
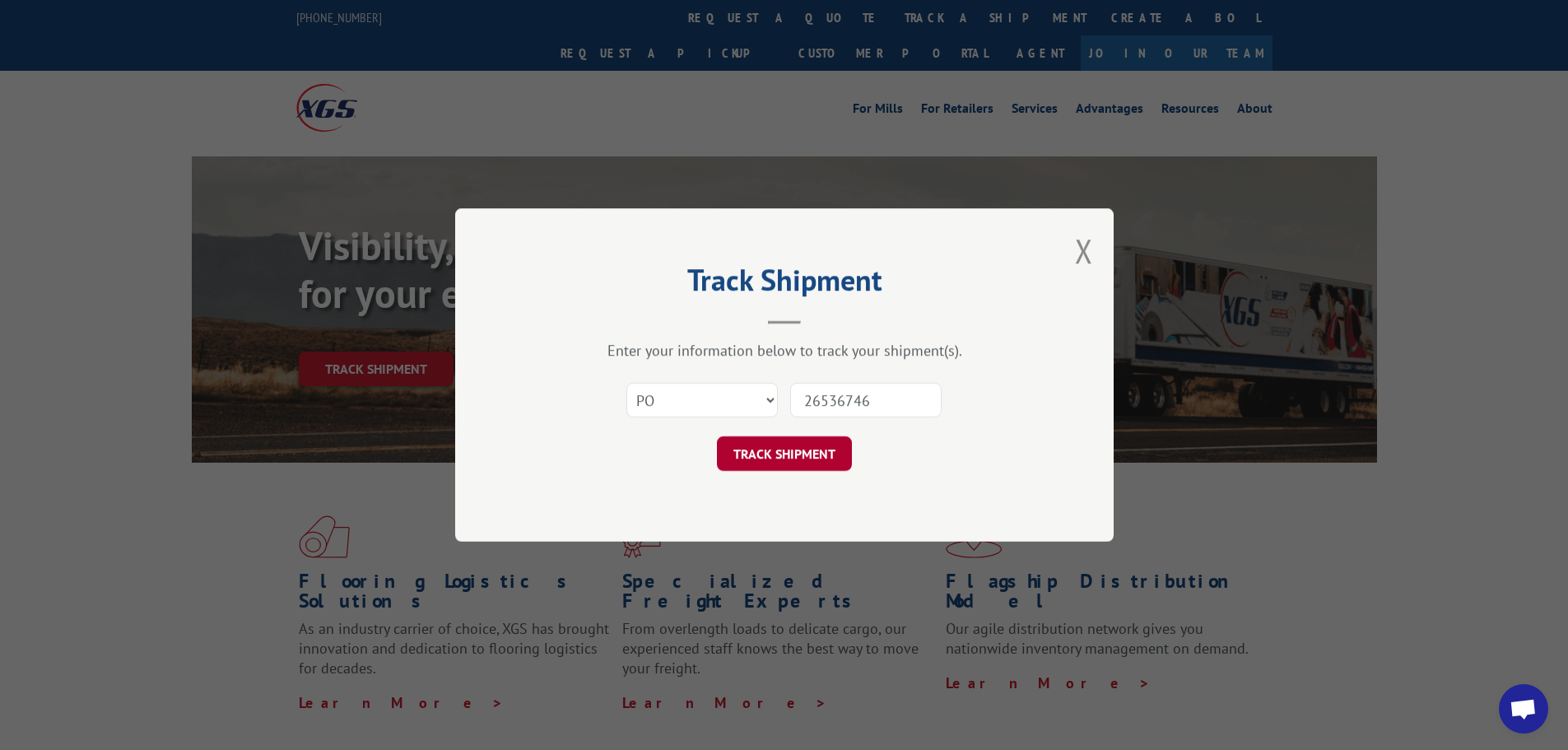
type input "26536746"
click at [803, 446] on button "TRACK SHIPMENT" at bounding box center [784, 454] width 135 height 35
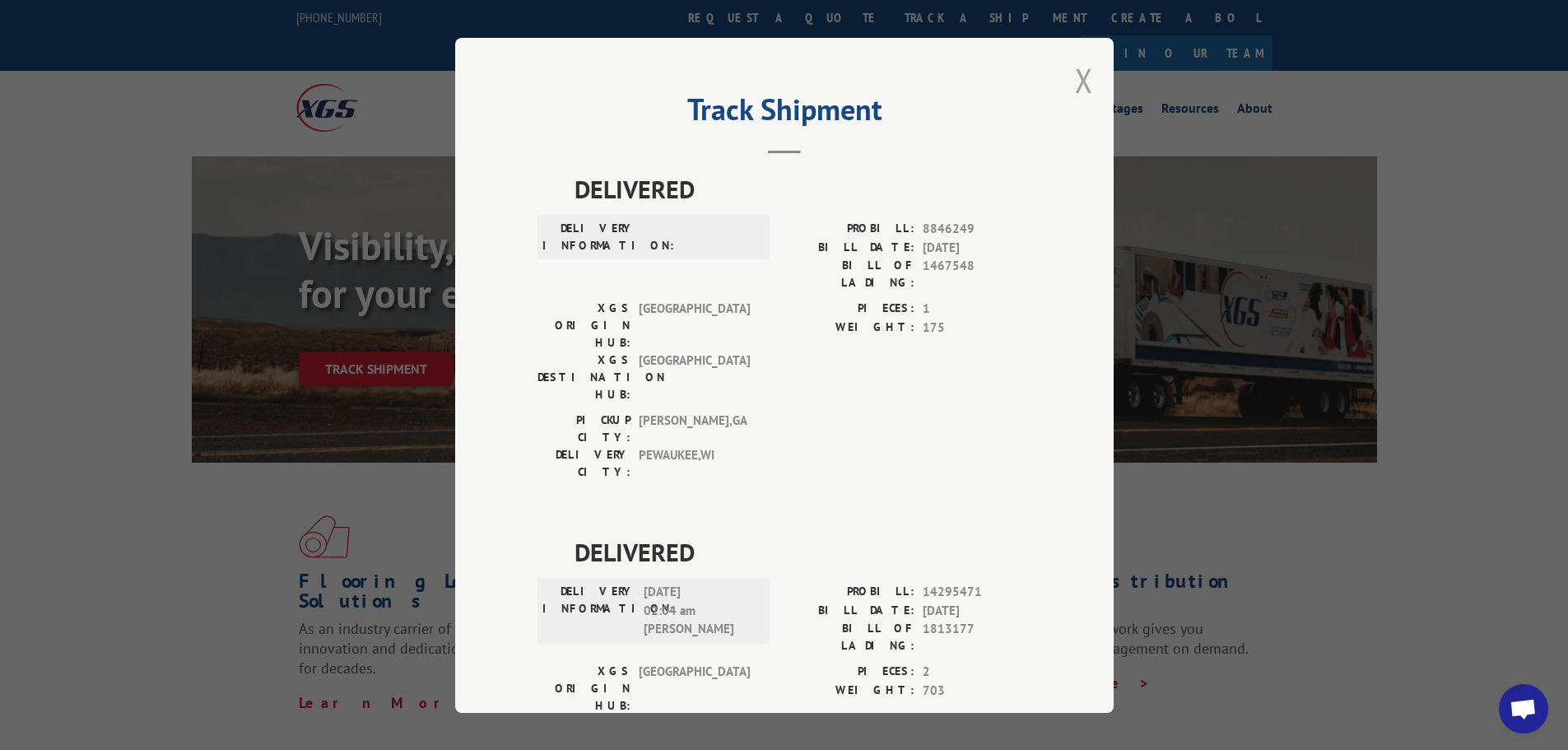
click at [1075, 85] on button "Close modal" at bounding box center [1085, 80] width 18 height 43
